Goal: Task Accomplishment & Management: Manage account settings

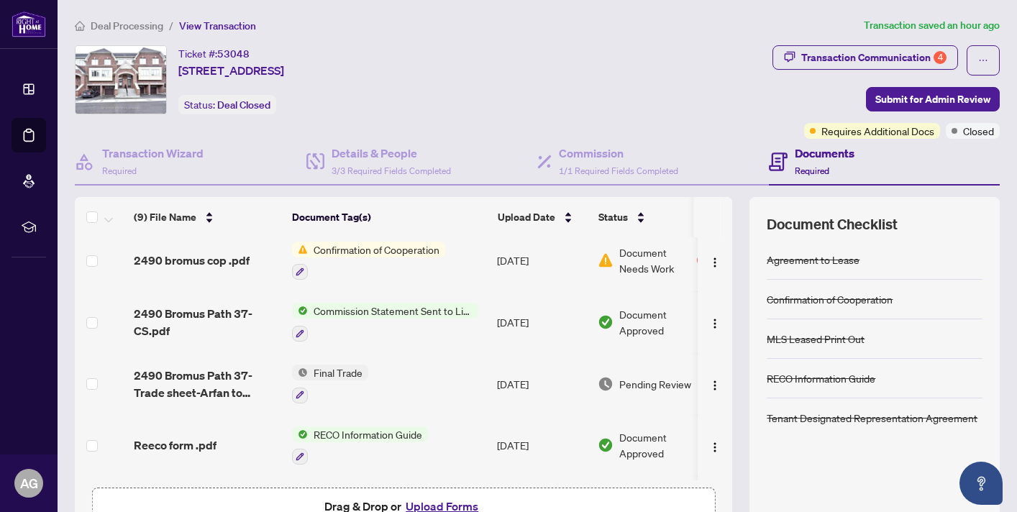
scroll to position [0, 1]
click at [640, 317] on span "Document Approved" at bounding box center [662, 322] width 89 height 32
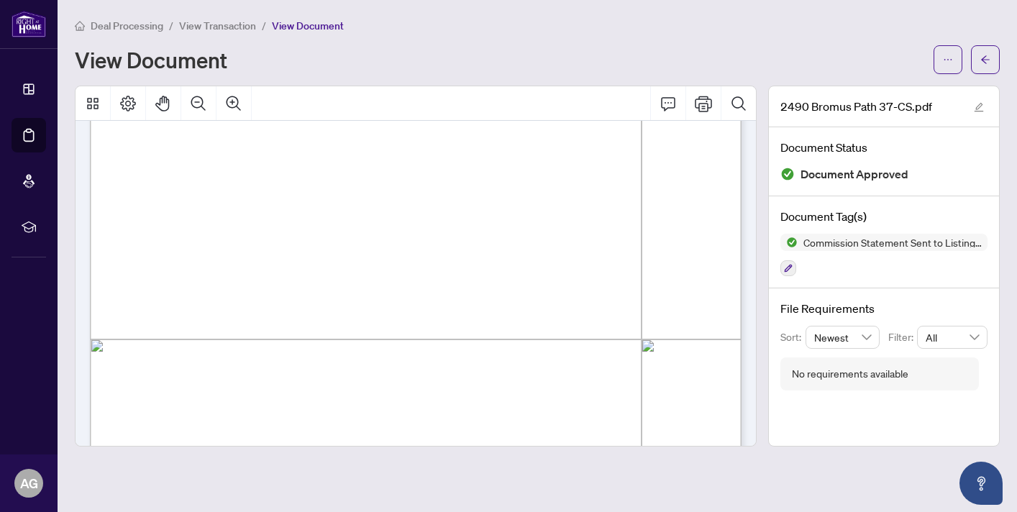
scroll to position [209, 0]
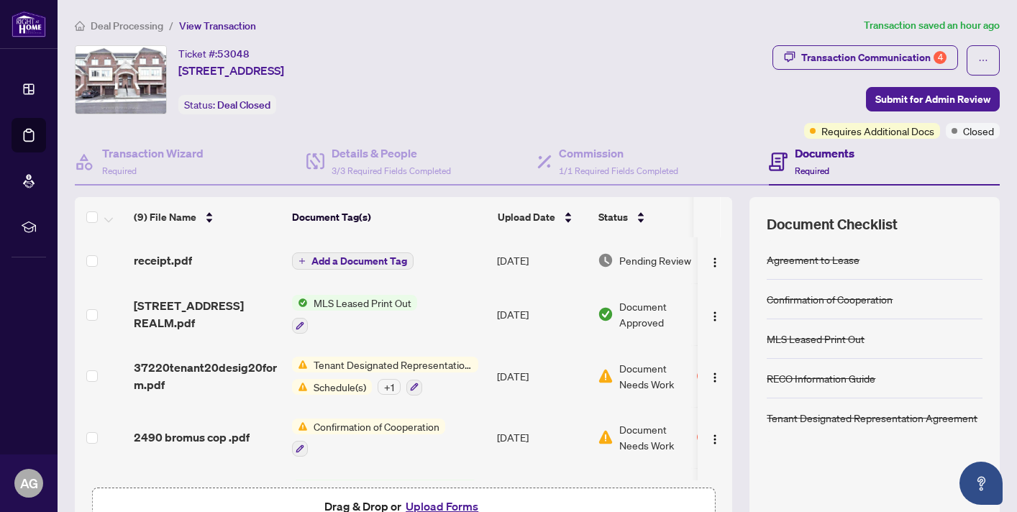
click at [382, 362] on span "Tenant Designated Representation Agreement" at bounding box center [393, 365] width 170 height 16
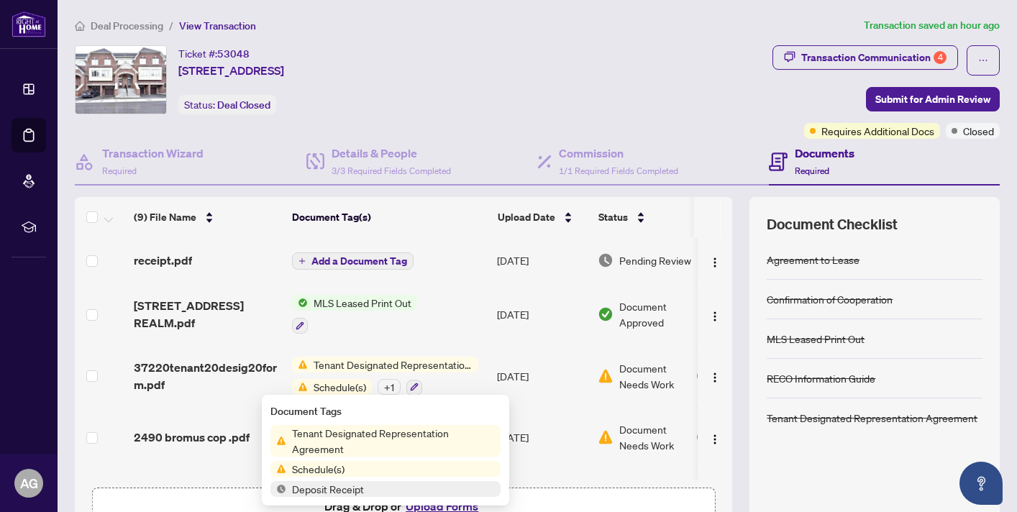
click at [639, 371] on span "Document Needs Work" at bounding box center [656, 376] width 75 height 32
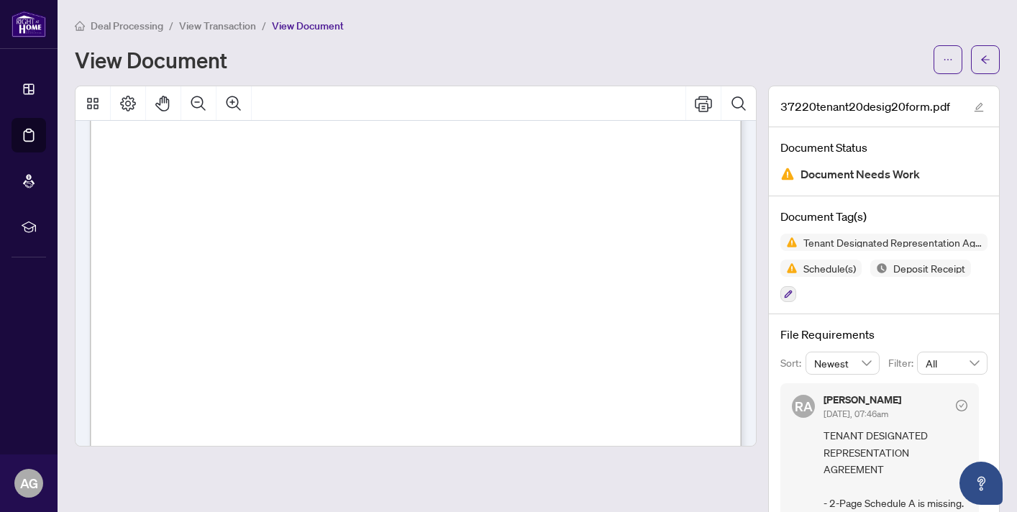
scroll to position [1217, 0]
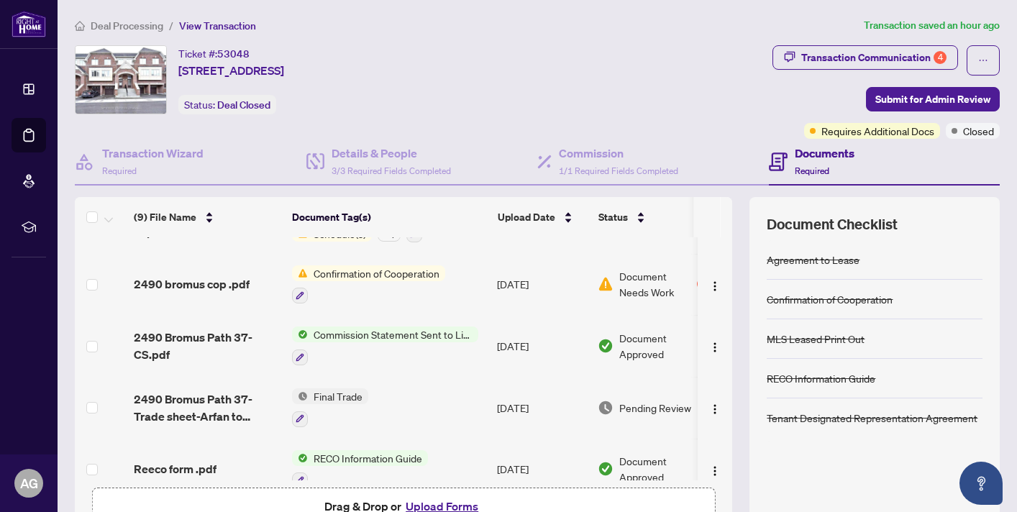
scroll to position [146, 0]
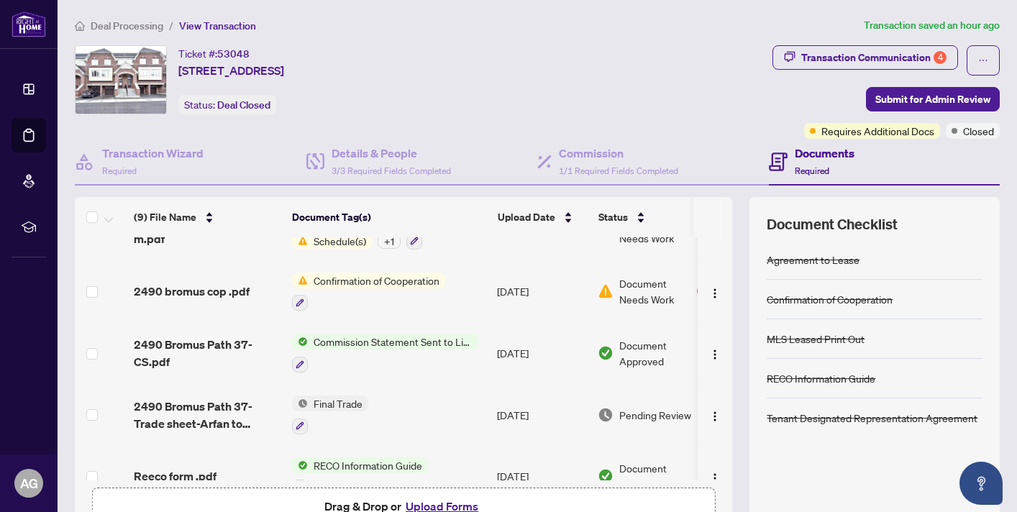
click at [426, 339] on span "Commission Statement Sent to Listing Brokerage" at bounding box center [393, 342] width 170 height 16
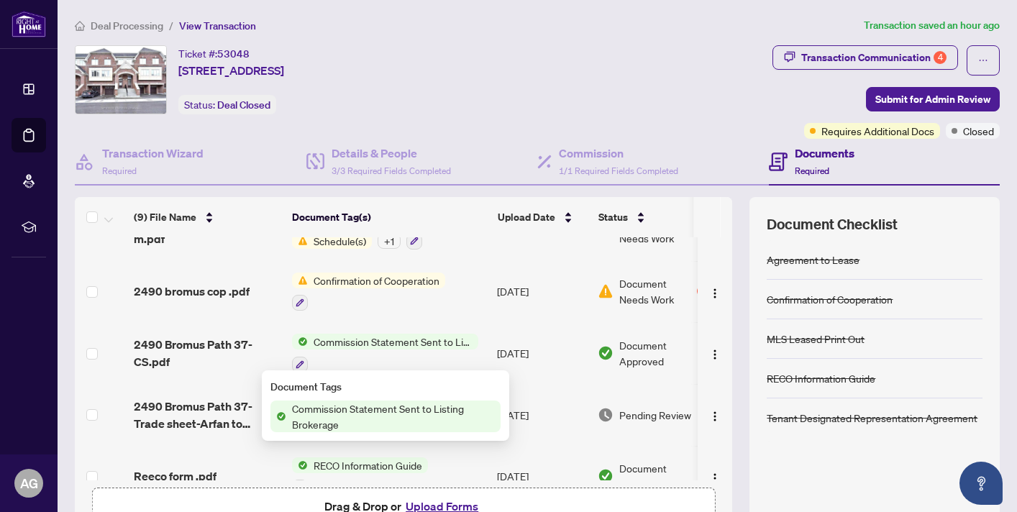
click at [360, 416] on span "Commission Statement Sent to Listing Brokerage" at bounding box center [393, 417] width 214 height 32
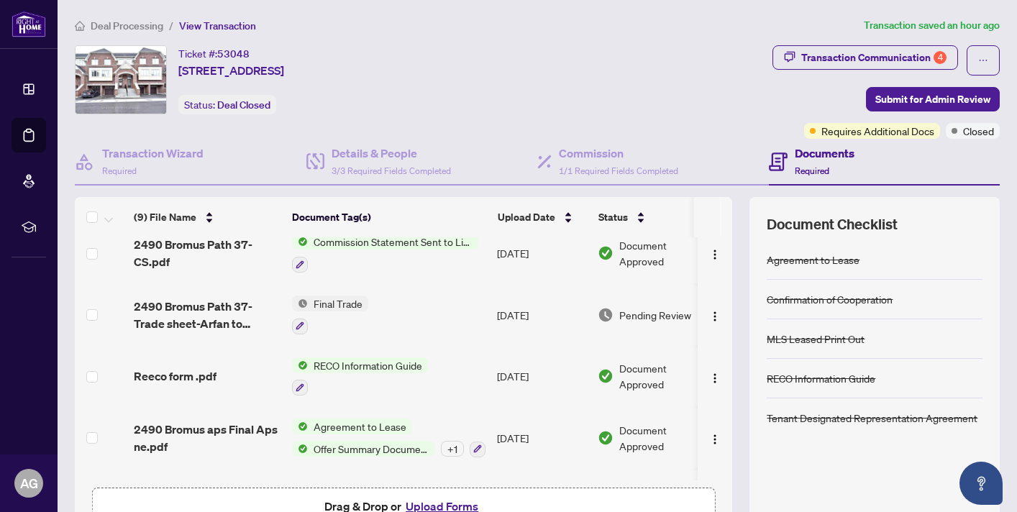
click at [647, 309] on span "Pending Review" at bounding box center [655, 315] width 72 height 16
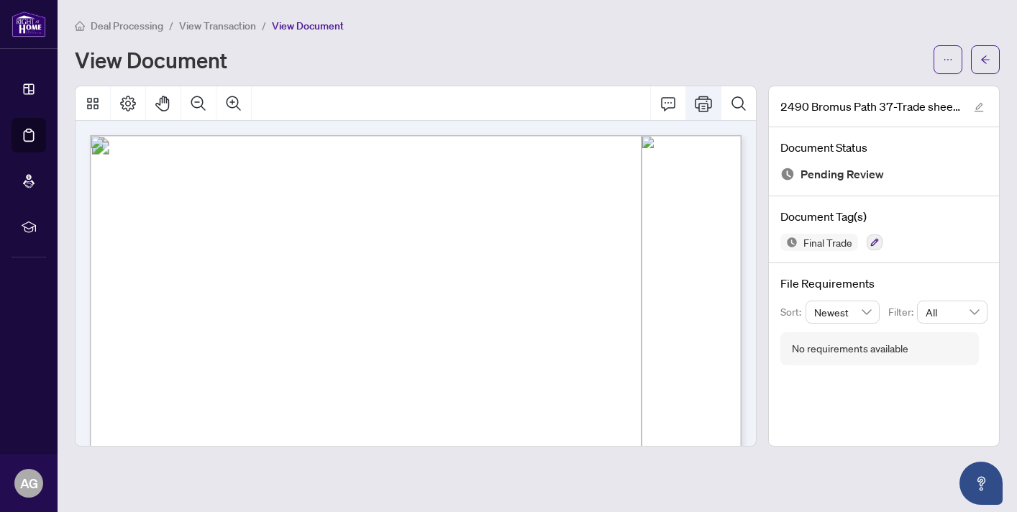
click at [707, 104] on icon "Print" at bounding box center [703, 103] width 17 height 17
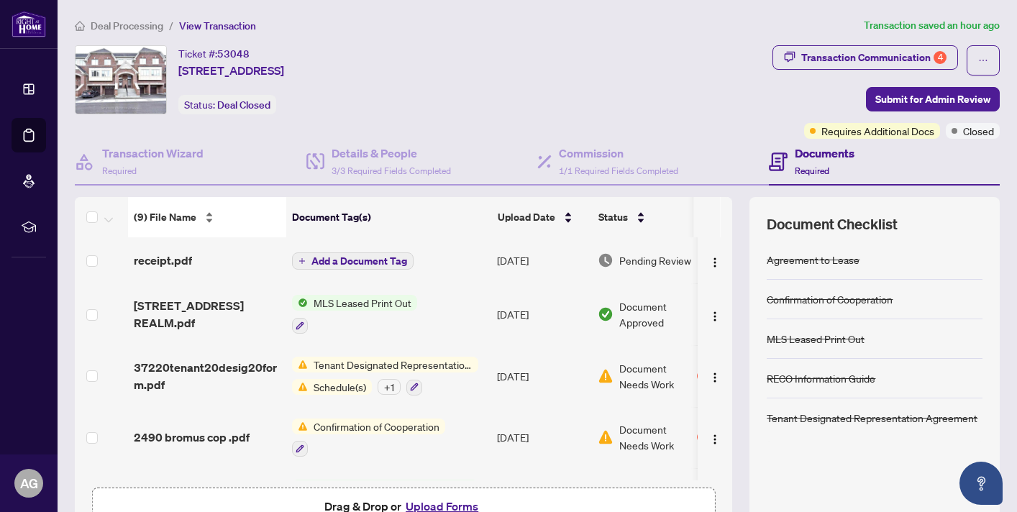
scroll to position [0, 6]
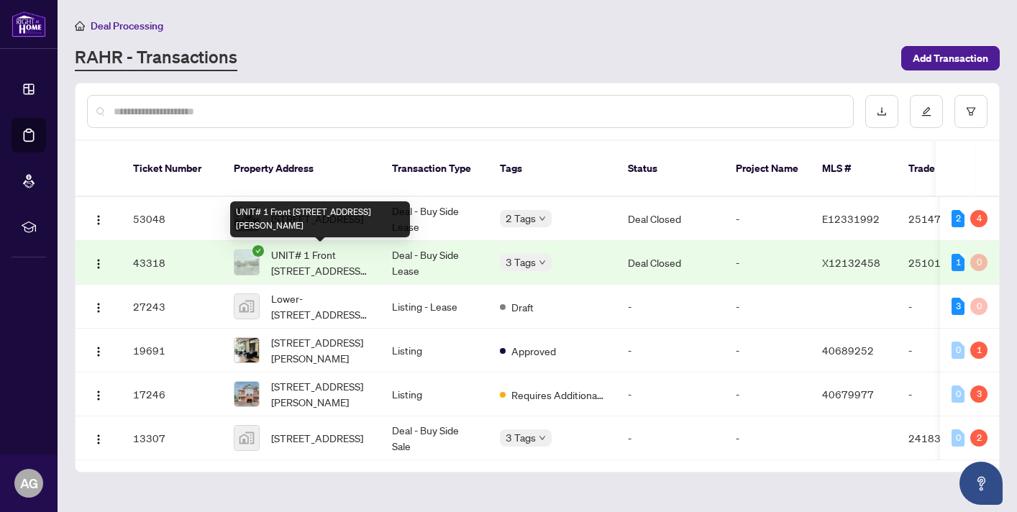
click at [317, 256] on span "UNIT# 1 Front [STREET_ADDRESS][PERSON_NAME]" at bounding box center [320, 263] width 98 height 32
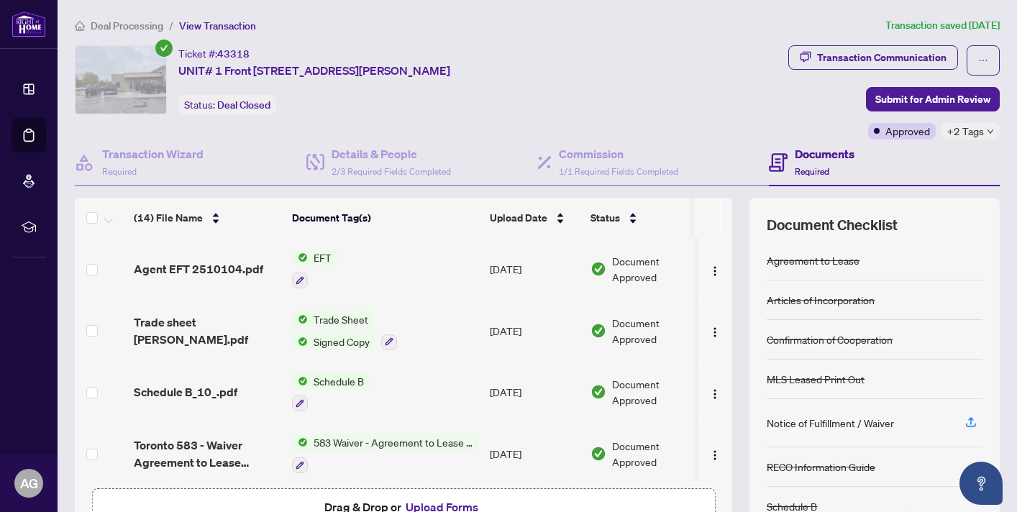
click at [634, 324] on span "Document Approved" at bounding box center [656, 331] width 89 height 32
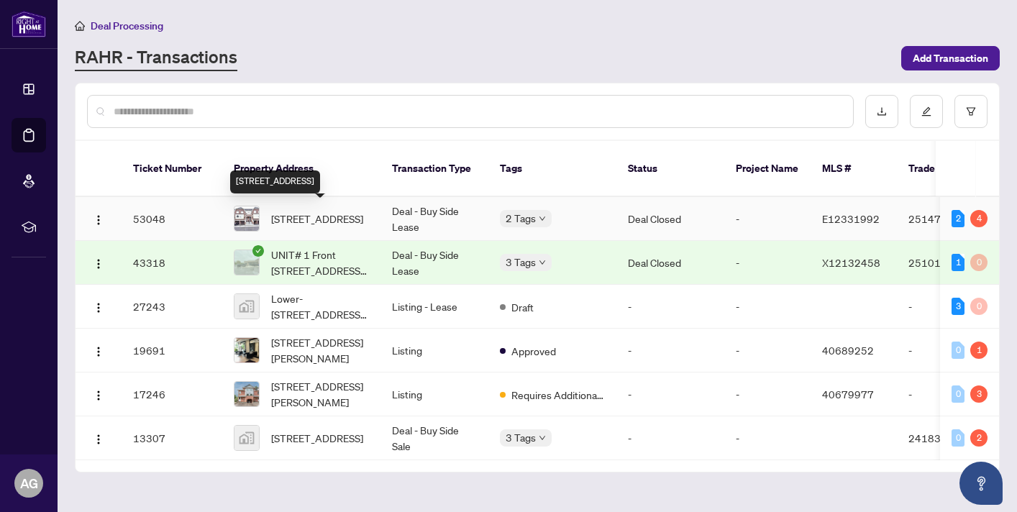
click at [325, 214] on span "[STREET_ADDRESS]" at bounding box center [317, 219] width 92 height 16
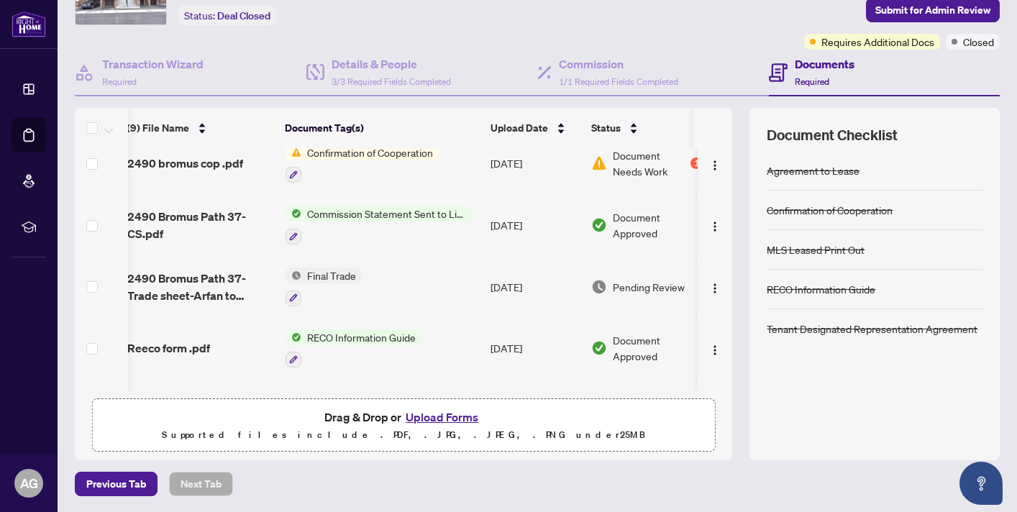
scroll to position [0, 6]
click at [299, 290] on button "button" at bounding box center [293, 298] width 16 height 16
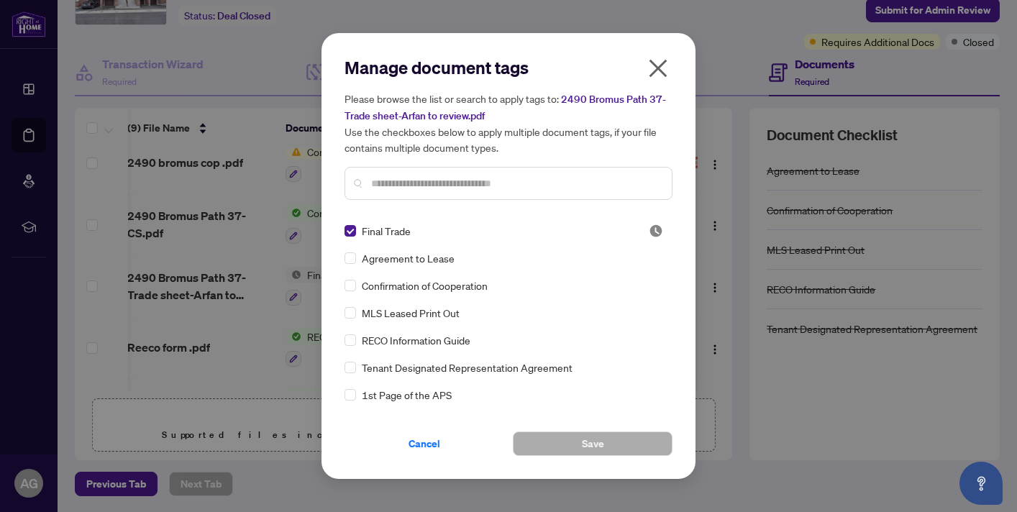
click at [531, 186] on input "text" at bounding box center [515, 183] width 289 height 16
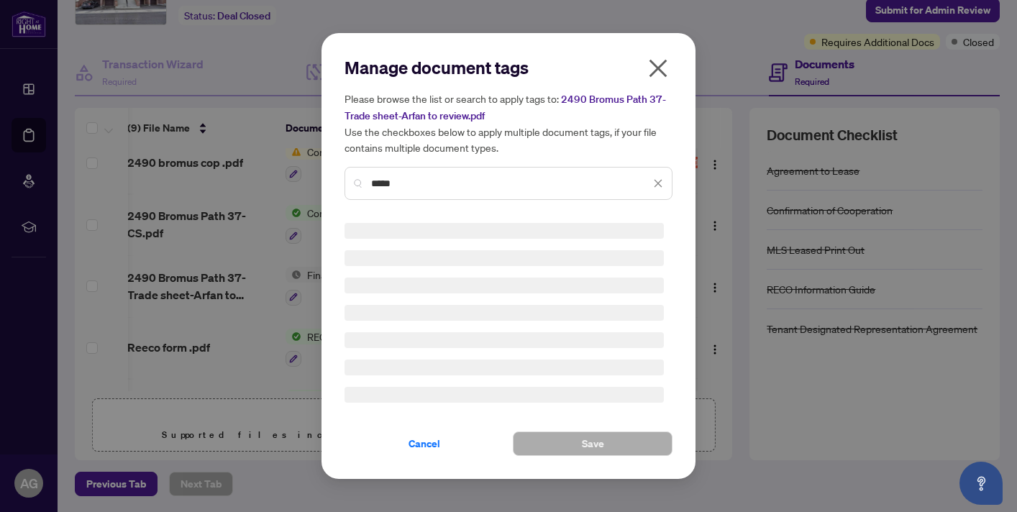
type input "*****"
click at [660, 68] on icon "close" at bounding box center [657, 68] width 23 height 23
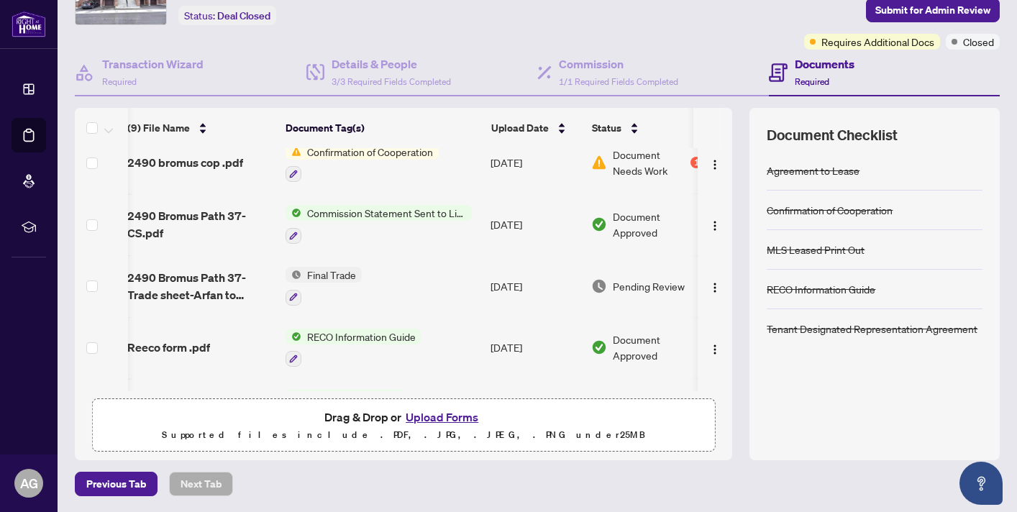
click at [461, 417] on button "Upload Forms" at bounding box center [441, 417] width 81 height 19
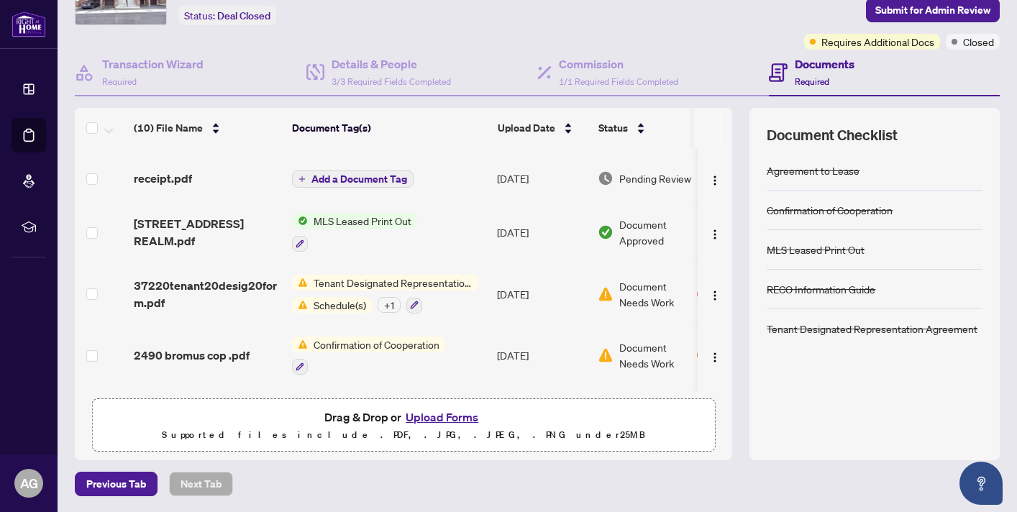
scroll to position [0, 0]
